Goal: Information Seeking & Learning: Learn about a topic

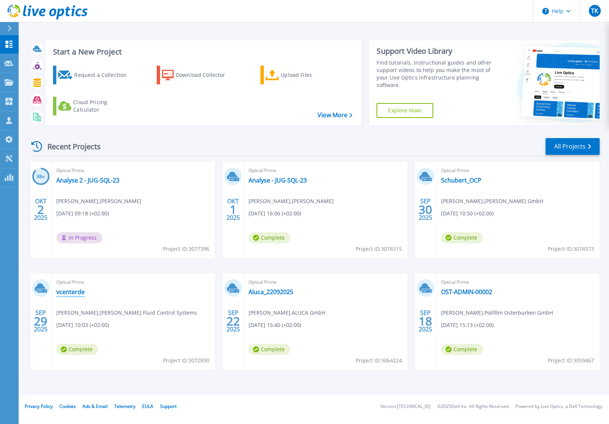
click at [70, 292] on link "vcenterde" at bounding box center [70, 291] width 28 height 7
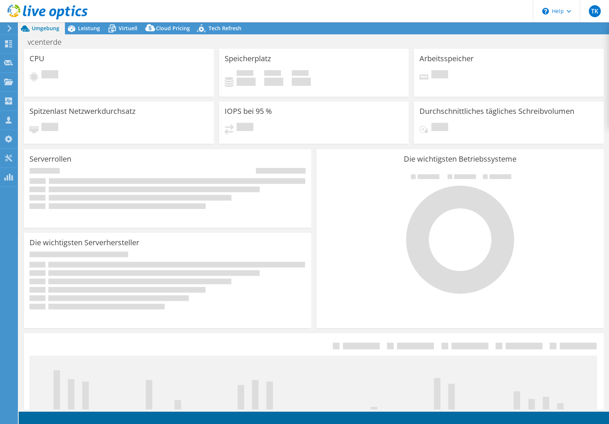
select select "EUFrankfurt"
select select "EUR"
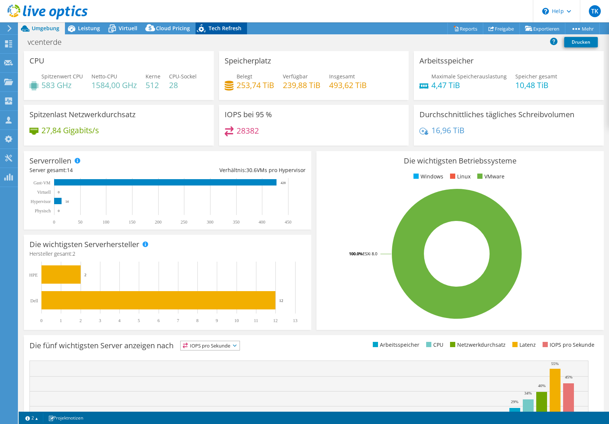
click at [219, 26] on span "Tech Refresh" at bounding box center [225, 28] width 33 height 7
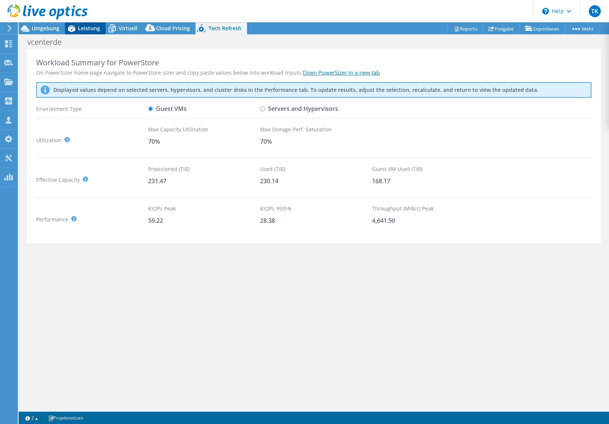
click at [85, 27] on span "Leistung" at bounding box center [89, 28] width 22 height 7
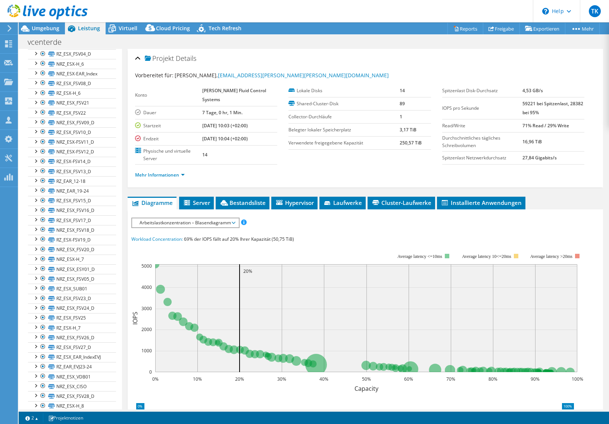
scroll to position [58, 0]
click at [28, 88] on div at bounding box center [31, 91] width 7 height 7
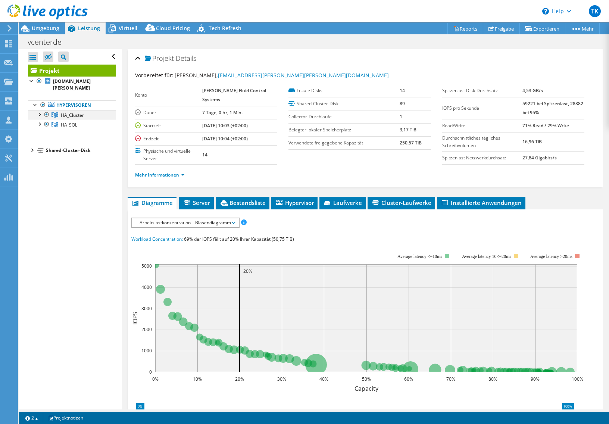
click at [38, 110] on div at bounding box center [38, 113] width 7 height 7
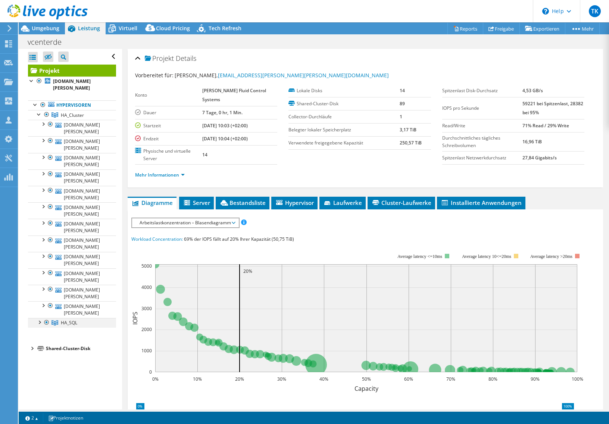
click at [38, 318] on div at bounding box center [38, 321] width 7 height 7
click at [72, 112] on span "HA_Cluster" at bounding box center [72, 115] width 23 height 6
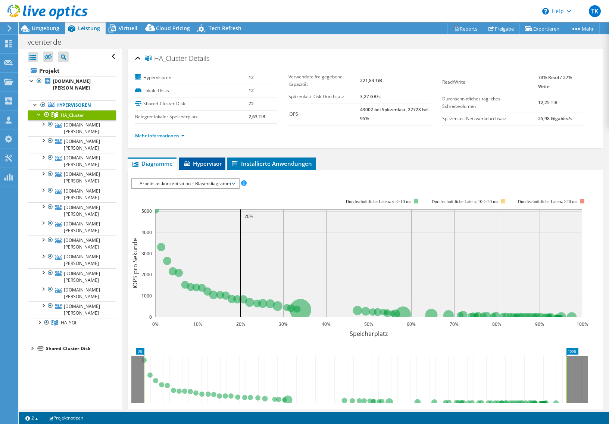
click at [211, 163] on span "Hypervisor" at bounding box center [202, 163] width 39 height 7
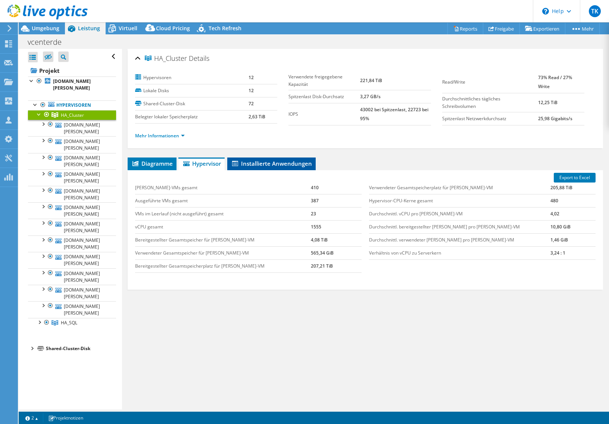
click at [257, 164] on span "Installierte Anwendungen" at bounding box center [271, 163] width 81 height 7
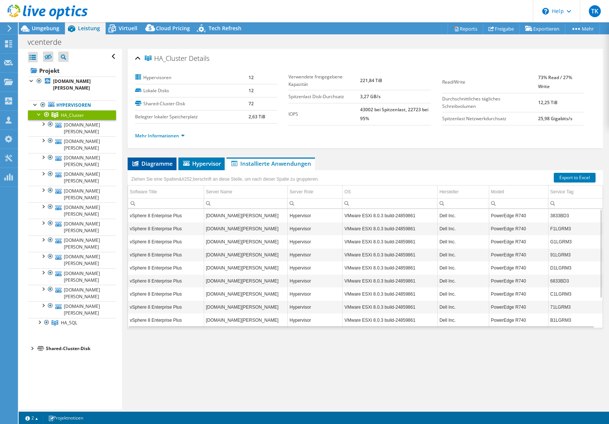
click at [156, 163] on span "Diagramme" at bounding box center [151, 163] width 41 height 7
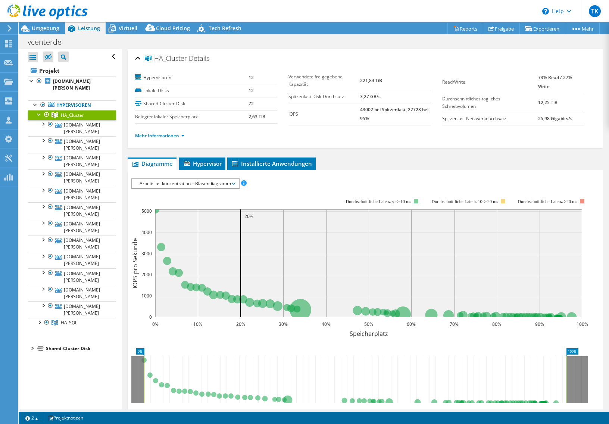
click at [210, 183] on span "Arbeitslastkonzentration – Blasendiagramm" at bounding box center [185, 183] width 99 height 9
click at [234, 183] on span "Arbeitslastkonzentration – Blasendiagramm" at bounding box center [185, 183] width 99 height 9
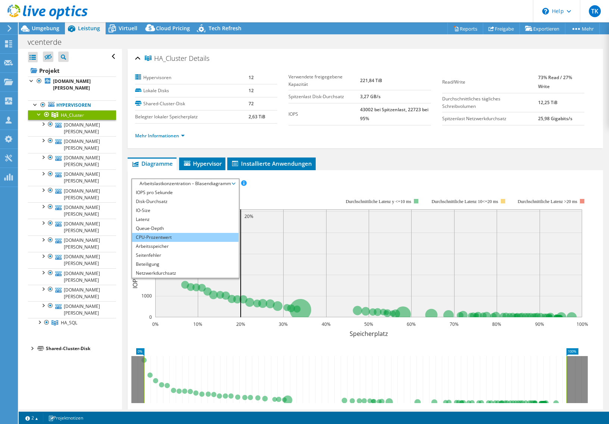
click at [156, 235] on li "CPU-Prozentwert" at bounding box center [185, 237] width 106 height 9
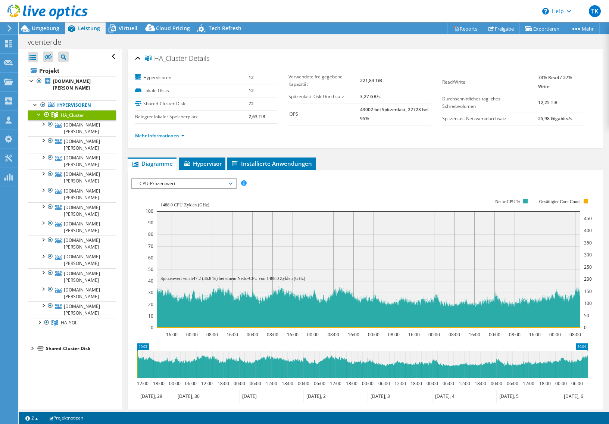
click at [231, 182] on span "CPU-Prozentwert" at bounding box center [184, 183] width 96 height 9
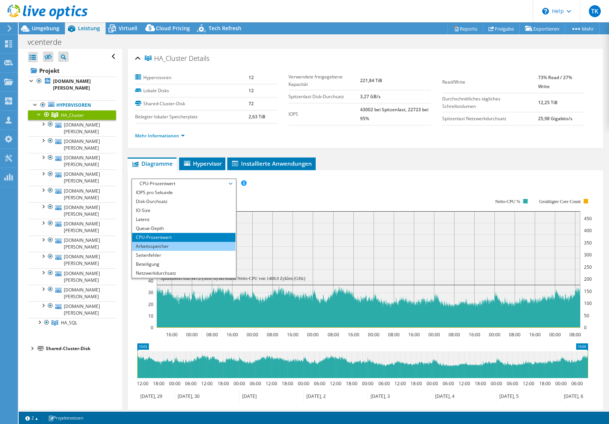
click at [176, 247] on li "Arbeitsspeicher" at bounding box center [183, 246] width 103 height 9
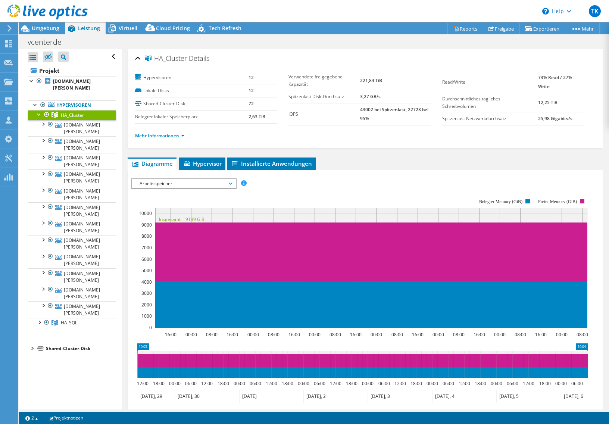
click at [230, 180] on span "Arbeitsspeicher" at bounding box center [184, 183] width 96 height 9
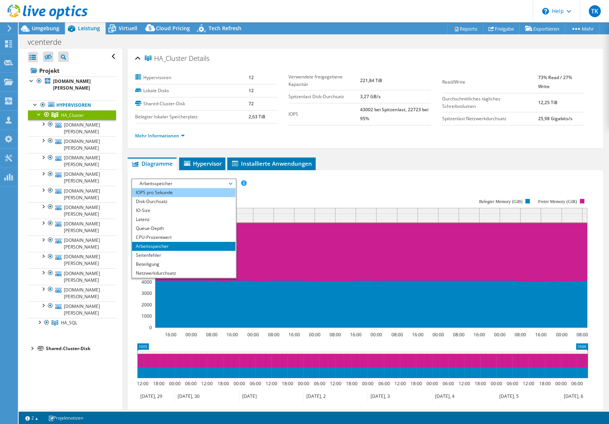
click at [182, 194] on li "IOPS pro Sekunde" at bounding box center [183, 192] width 103 height 9
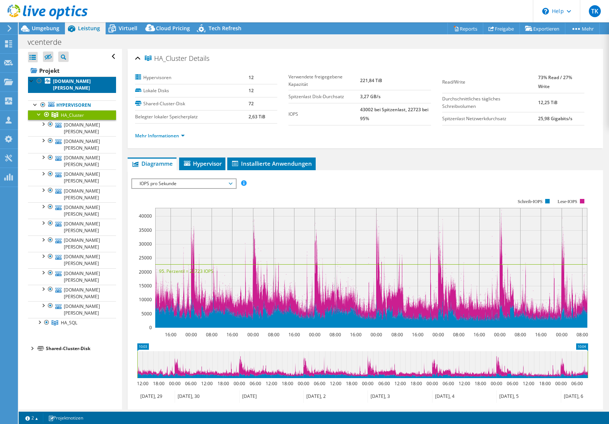
click at [57, 81] on b "deingesx17.local.burkert.com" at bounding box center [72, 84] width 38 height 13
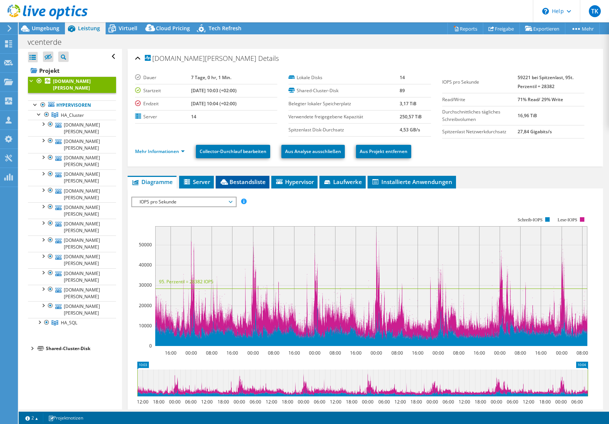
click at [240, 186] on li "Bestandsliste" at bounding box center [243, 182] width 54 height 13
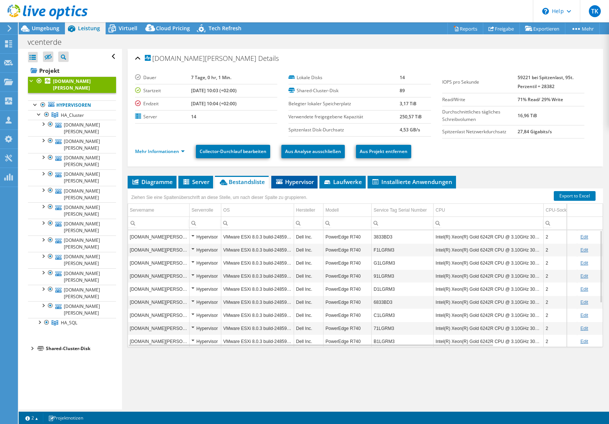
click at [302, 184] on span "Hypervisor" at bounding box center [294, 181] width 39 height 7
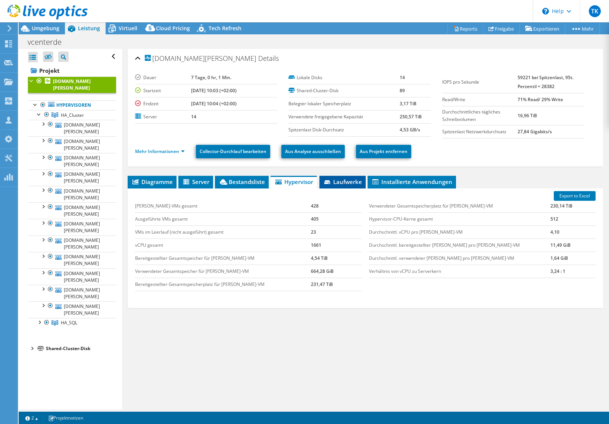
click at [338, 185] on li "Laufwerke" at bounding box center [342, 182] width 46 height 13
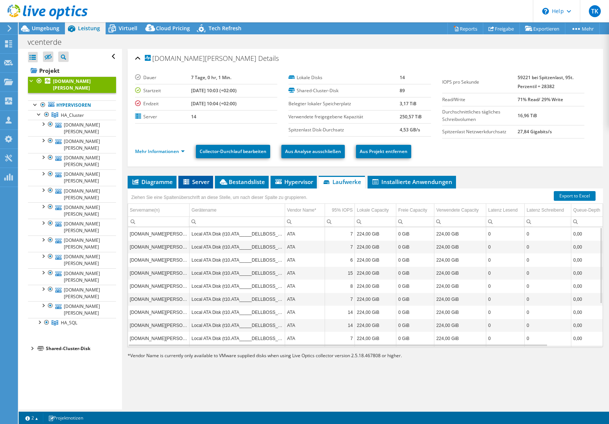
click at [186, 178] on span "Server" at bounding box center [195, 181] width 27 height 7
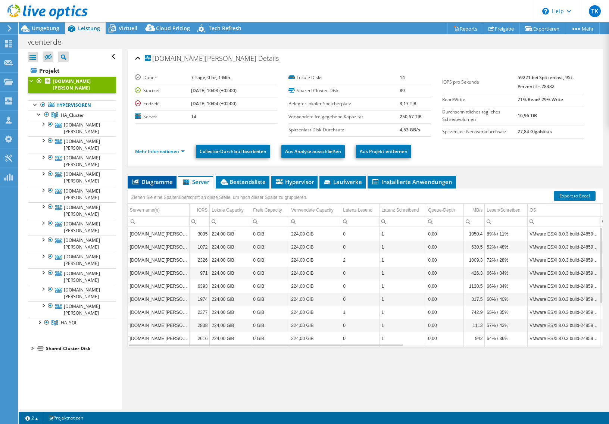
click at [157, 181] on span "Diagramme" at bounding box center [151, 181] width 41 height 7
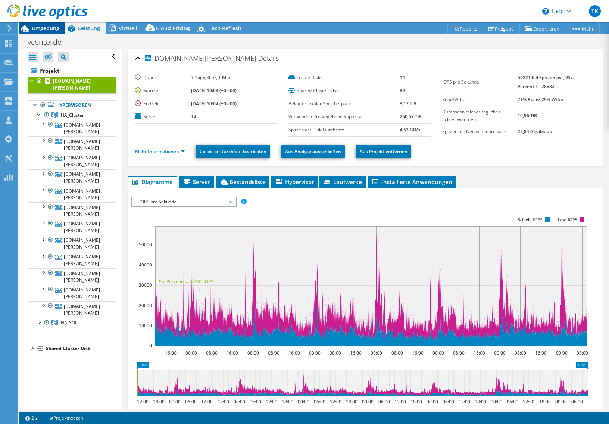
click at [53, 29] on span "Umgebung" at bounding box center [46, 28] width 28 height 7
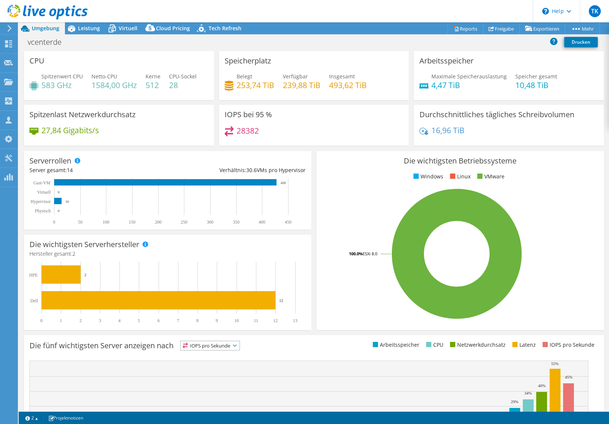
click at [53, 29] on span "Umgebung" at bounding box center [46, 28] width 28 height 7
click at [85, 30] on span "Leistung" at bounding box center [89, 28] width 22 height 7
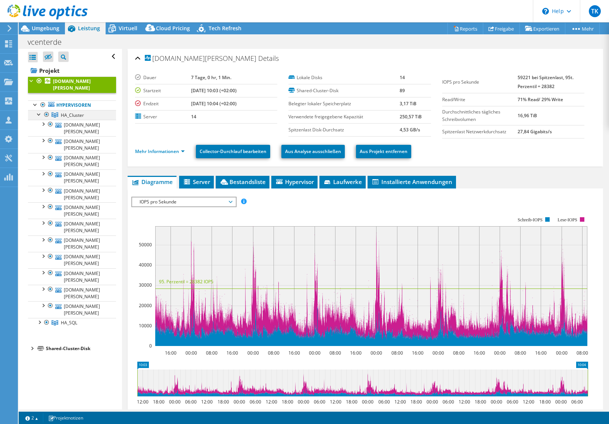
click at [40, 110] on div at bounding box center [38, 113] width 7 height 7
click at [36, 110] on div at bounding box center [38, 113] width 7 height 7
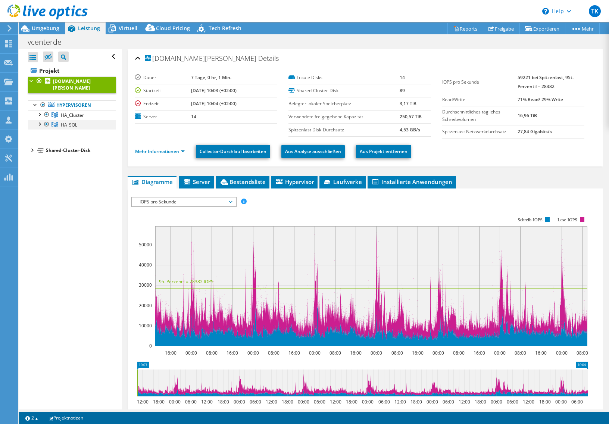
click at [38, 120] on div at bounding box center [38, 123] width 7 height 7
click at [77, 120] on link "HA_SQL" at bounding box center [72, 125] width 88 height 10
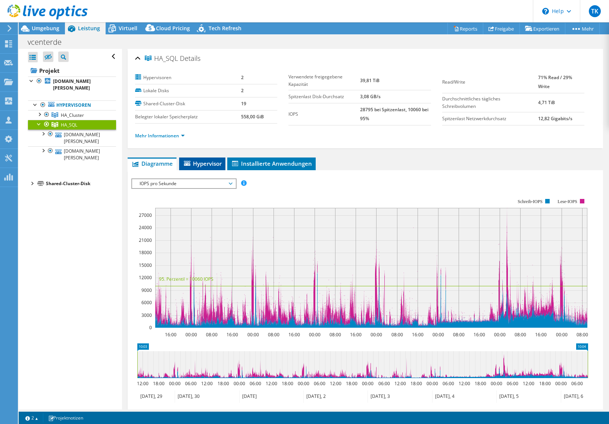
click at [191, 163] on span "Hypervisor" at bounding box center [202, 163] width 39 height 7
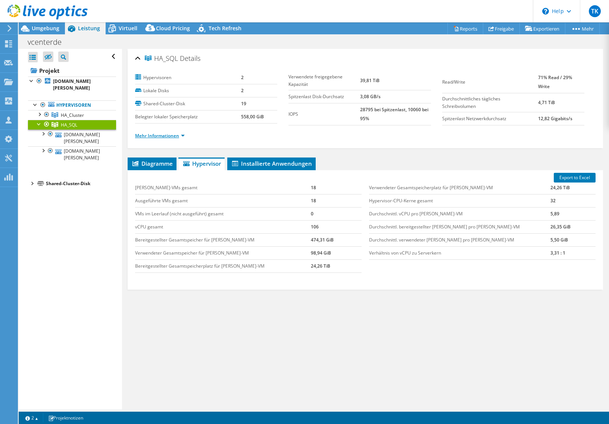
click at [161, 137] on link "Mehr Informationen" at bounding box center [160, 135] width 50 height 6
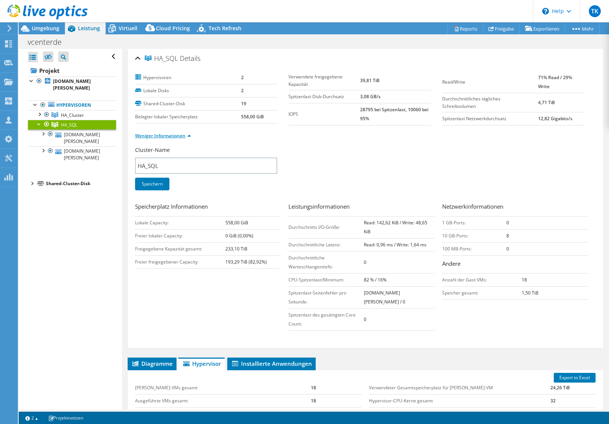
click at [161, 137] on link "Weniger Informationen" at bounding box center [163, 135] width 56 height 6
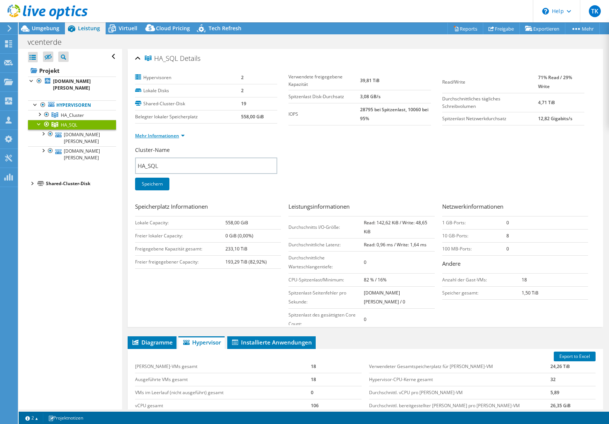
click at [161, 137] on link "Mehr Informationen" at bounding box center [160, 135] width 50 height 6
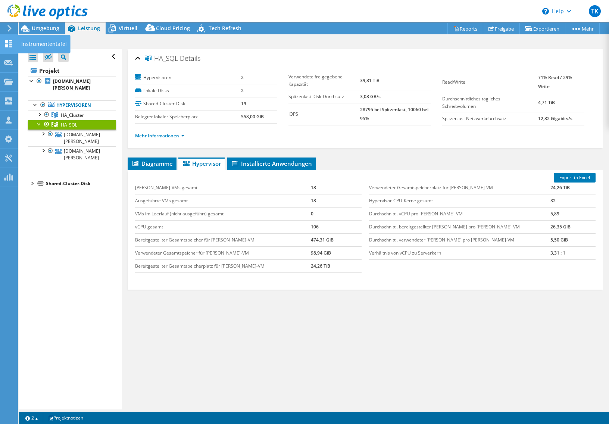
click at [5, 46] on use at bounding box center [8, 43] width 7 height 7
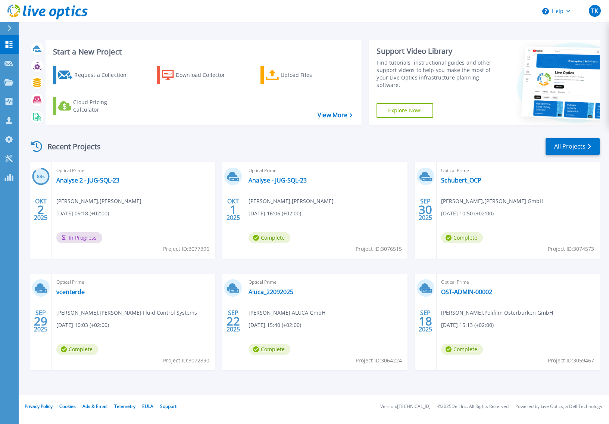
click at [270, 237] on span "Complete" at bounding box center [269, 237] width 42 height 11
click at [272, 180] on link "Analyse - JUG-SQL-23" at bounding box center [277, 179] width 58 height 7
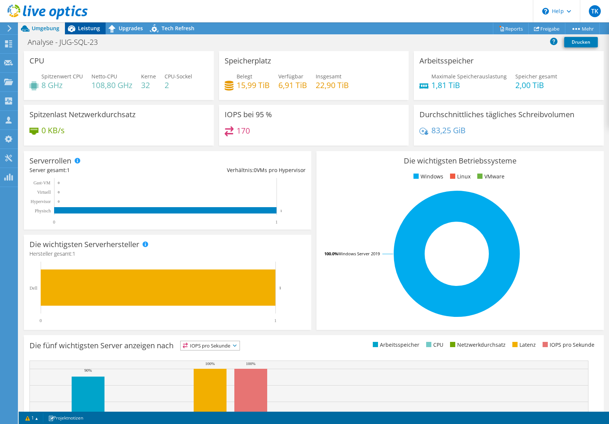
click at [87, 29] on span "Leistung" at bounding box center [89, 28] width 22 height 7
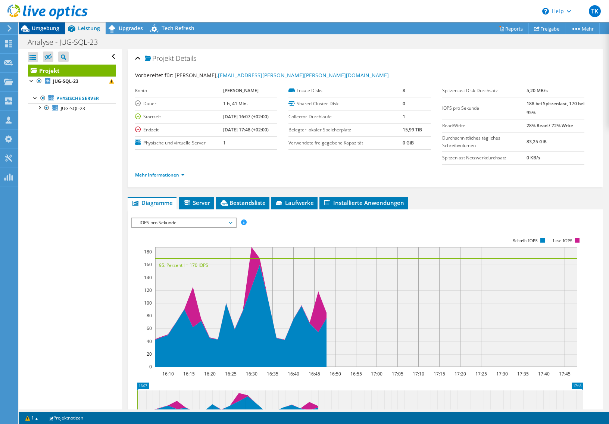
click at [35, 27] on span "Umgebung" at bounding box center [46, 28] width 28 height 7
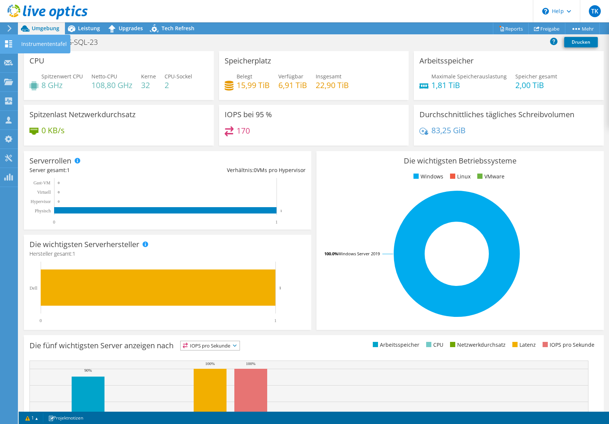
click at [6, 44] on icon at bounding box center [8, 43] width 9 height 7
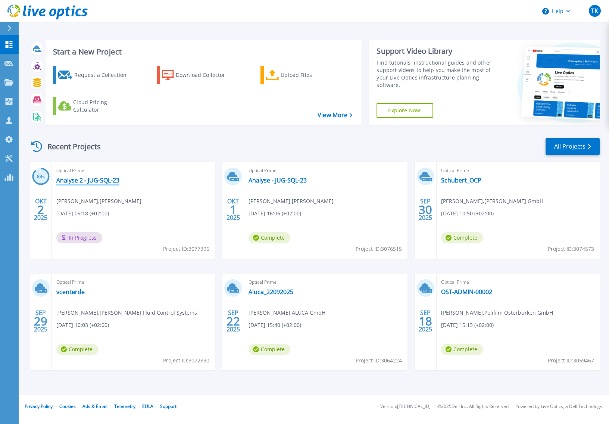
click at [82, 178] on link "Analyse 2 - JUG-SQL-23" at bounding box center [87, 179] width 63 height 7
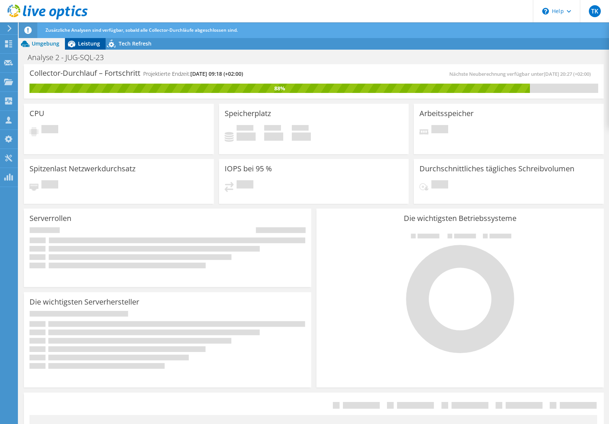
click at [84, 41] on span "Leistung" at bounding box center [89, 43] width 22 height 7
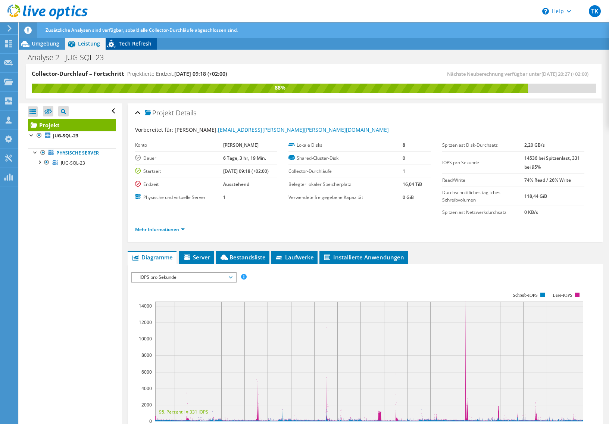
click at [137, 44] on span "Tech Refresh" at bounding box center [135, 43] width 33 height 7
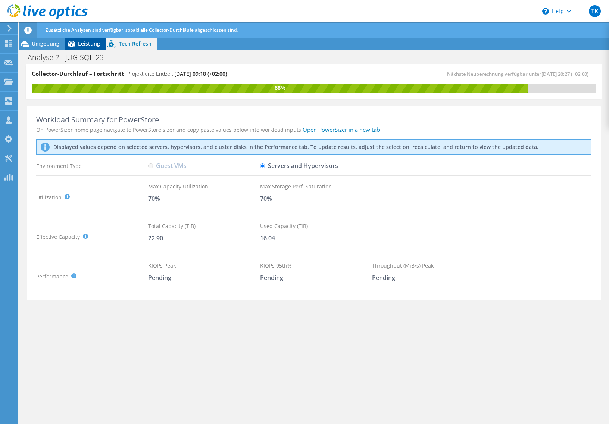
click at [91, 45] on span "Leistung" at bounding box center [89, 43] width 22 height 7
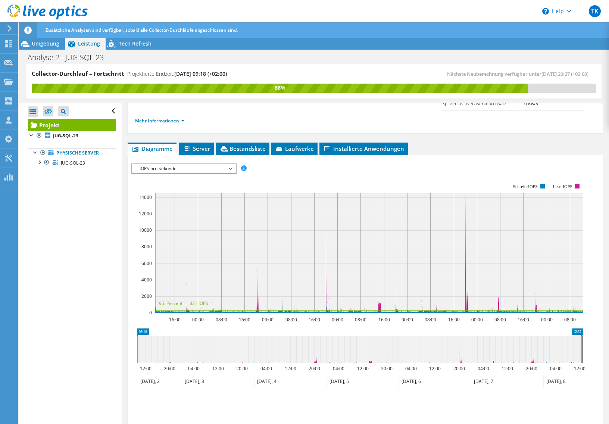
scroll to position [112, 0]
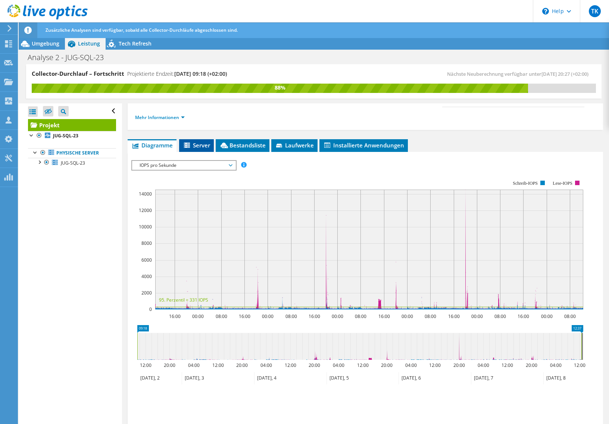
click at [186, 147] on icon at bounding box center [187, 144] width 6 height 5
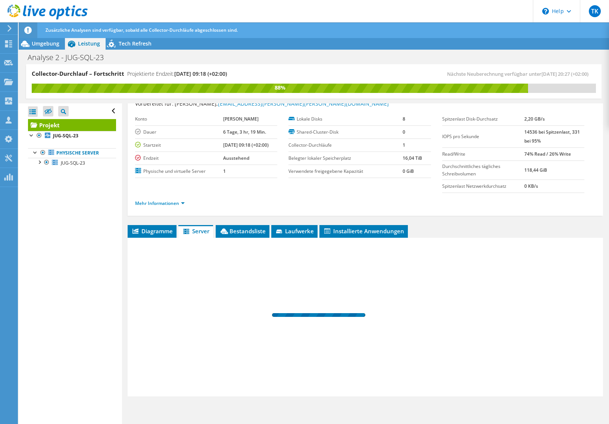
scroll to position [26, 0]
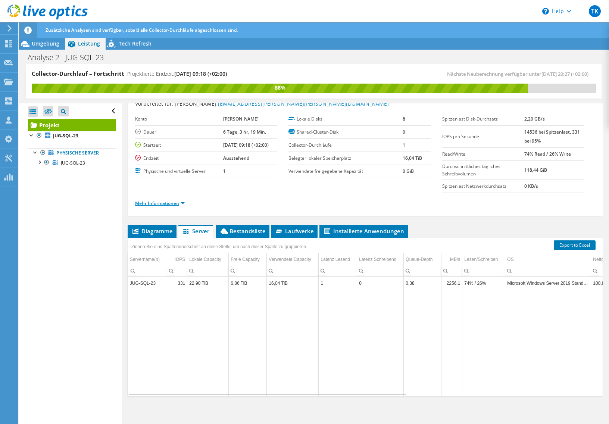
click at [176, 201] on link "Mehr Informationen" at bounding box center [160, 203] width 50 height 6
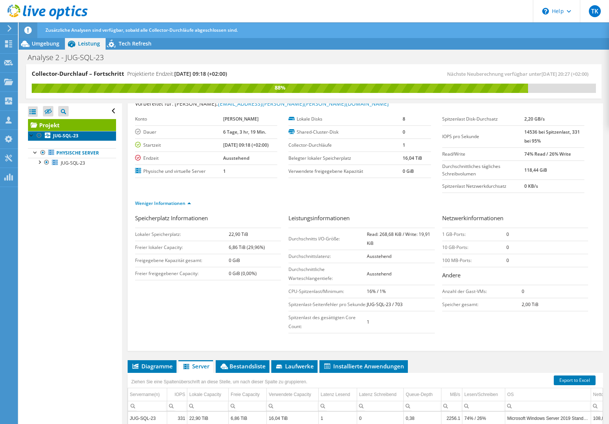
click at [62, 134] on b "JUG-SQL-23" at bounding box center [65, 135] width 25 height 6
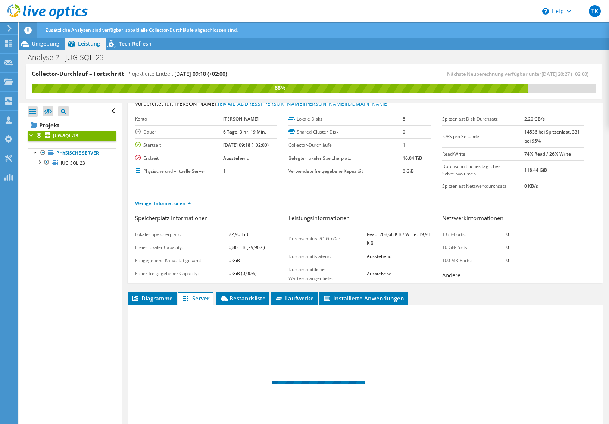
click at [62, 134] on b "JUG-SQL-23" at bounding box center [65, 135] width 25 height 6
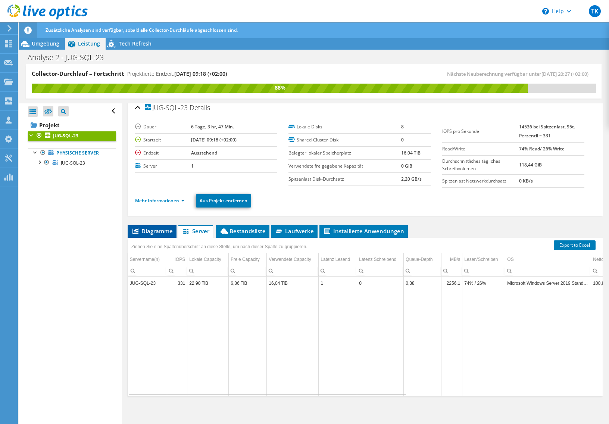
click at [155, 229] on span "Diagramme" at bounding box center [151, 230] width 41 height 7
click at [155, 247] on span "IOPS pro Sekunde" at bounding box center [184, 251] width 96 height 9
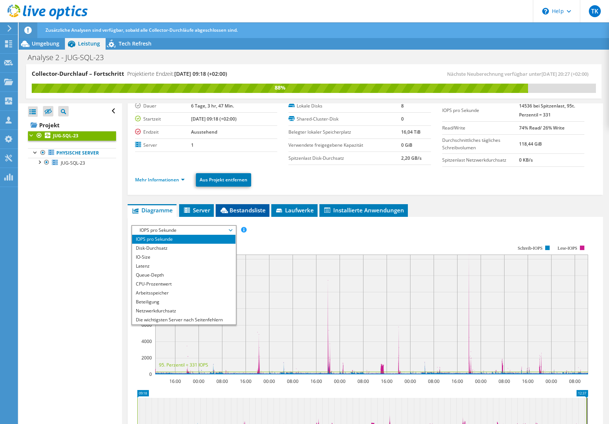
click at [239, 213] on span "Bestandsliste" at bounding box center [242, 209] width 46 height 7
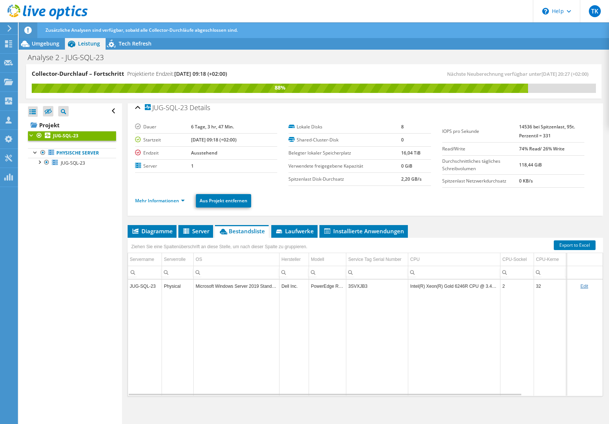
click at [298, 239] on div "Ziehen Sie eine Spaltenüberschrift an diese Stelle, um nach dieser Spalte zu gr…" at bounding box center [219, 245] width 180 height 12
click at [297, 231] on span "Laufwerke" at bounding box center [294, 230] width 39 height 7
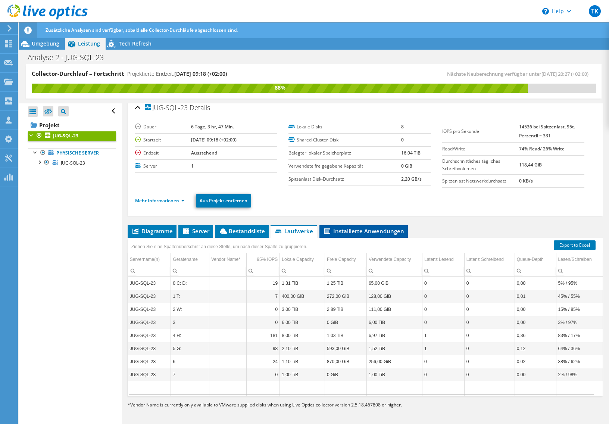
click at [356, 232] on span "Installierte Anwendungen" at bounding box center [363, 230] width 81 height 7
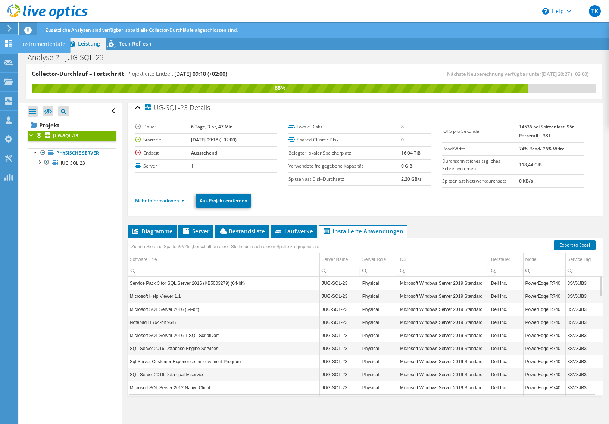
click at [9, 42] on icon at bounding box center [8, 43] width 9 height 7
